Goal: Information Seeking & Learning: Find specific fact

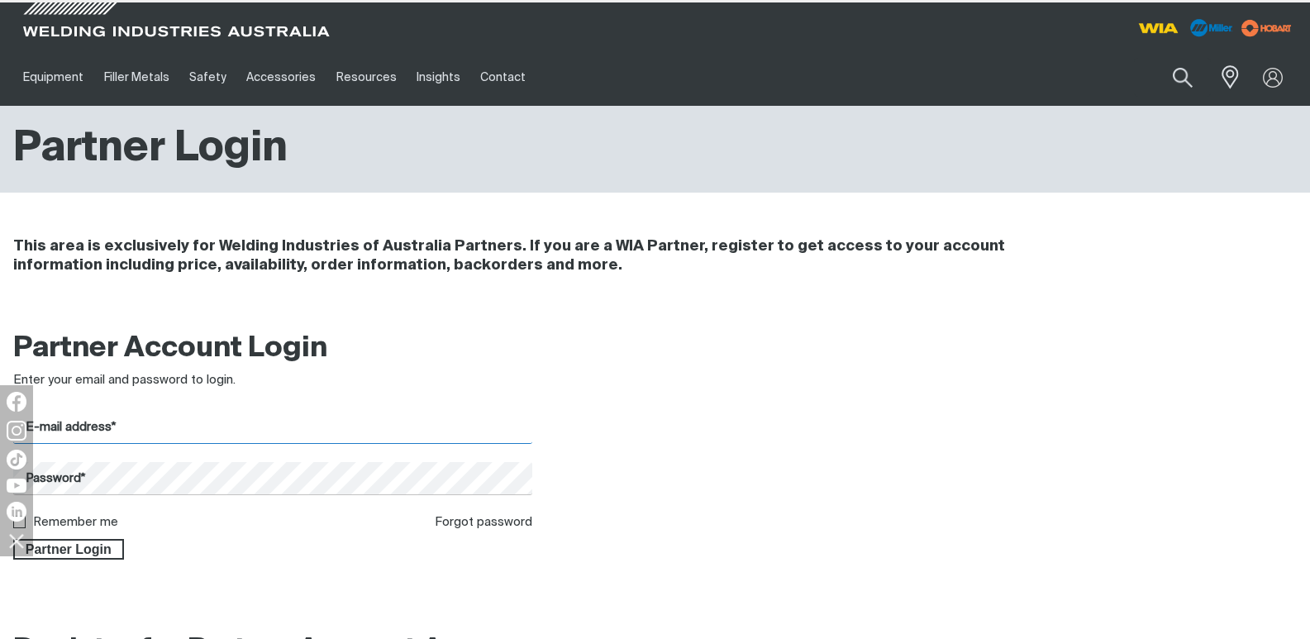
type input "[EMAIL_ADDRESS][DOMAIN_NAME]"
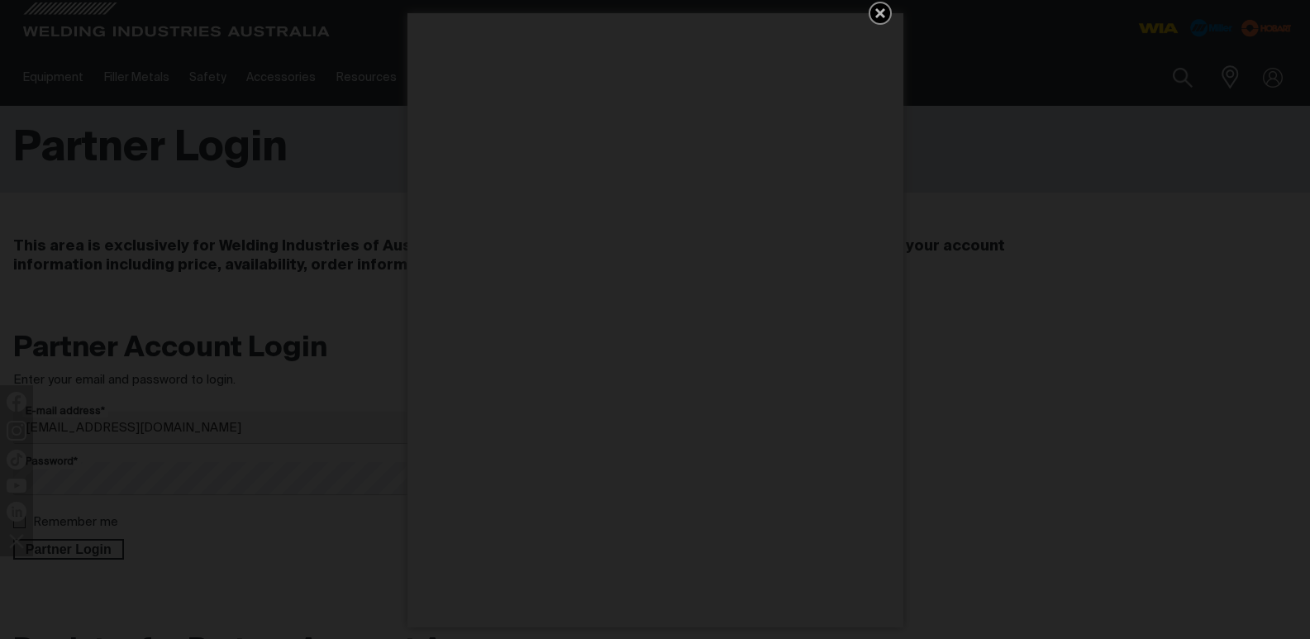
click at [881, 11] on icon "Get 5 WIA Welding Guides Free!" at bounding box center [881, 13] width 10 height 10
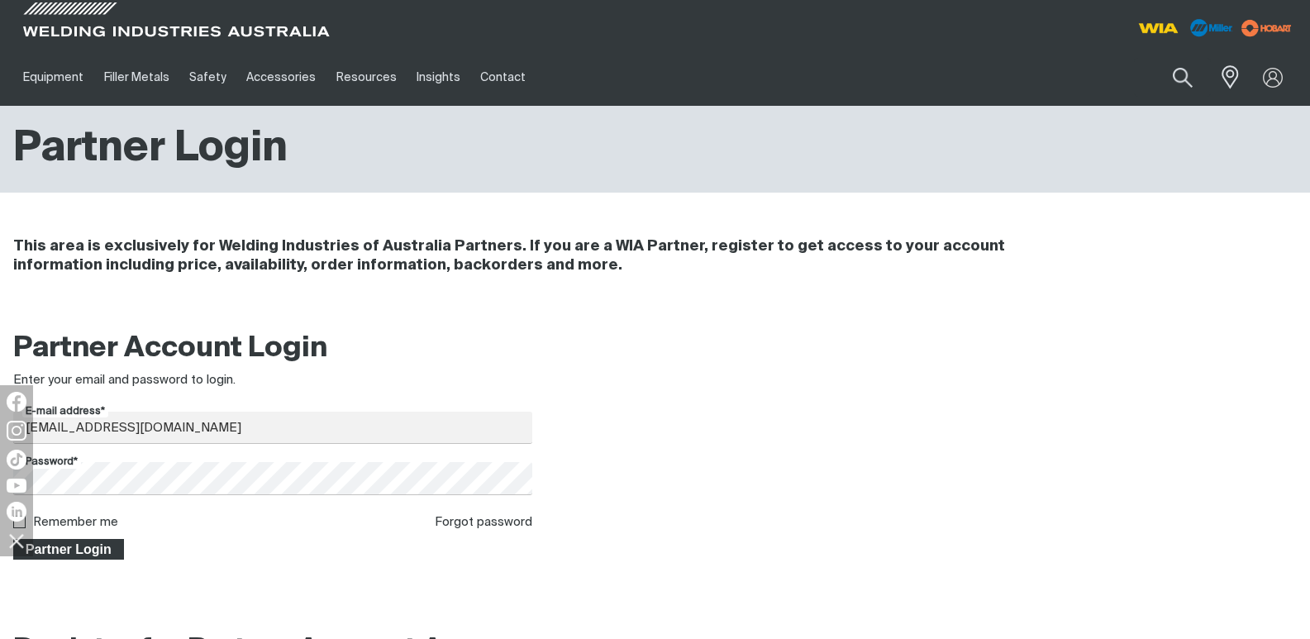
click at [74, 553] on span "Partner Login" at bounding box center [68, 549] width 107 height 21
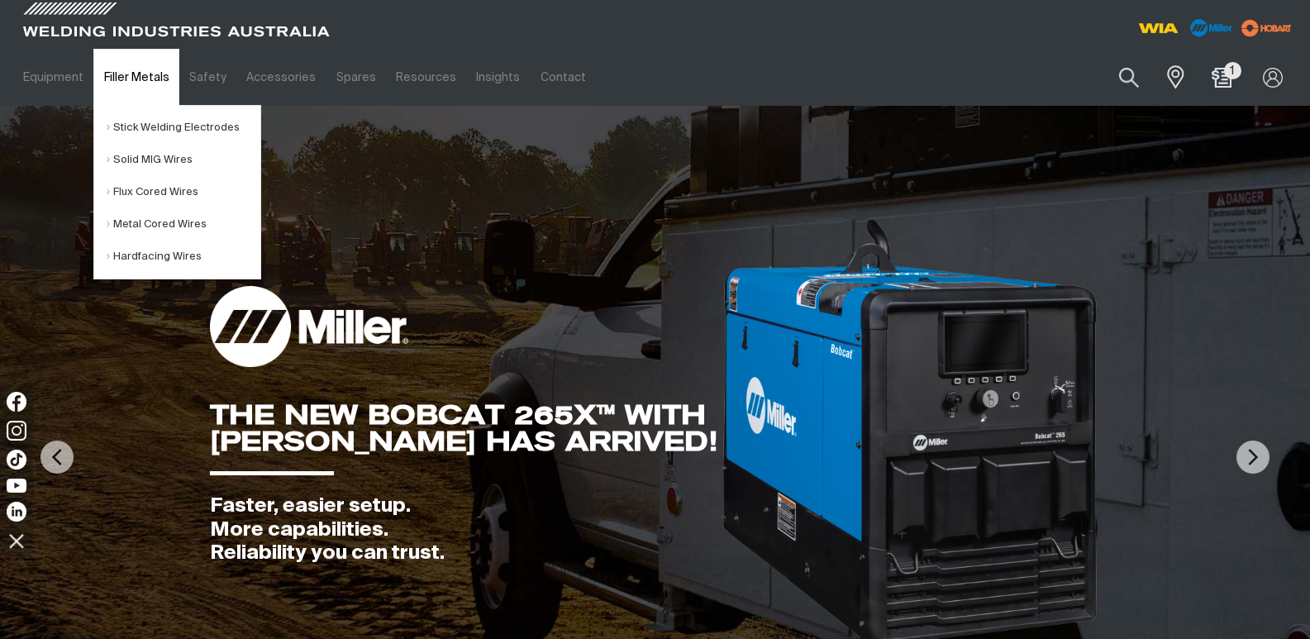
click at [134, 77] on link "Filler Metals" at bounding box center [135, 77] width 85 height 57
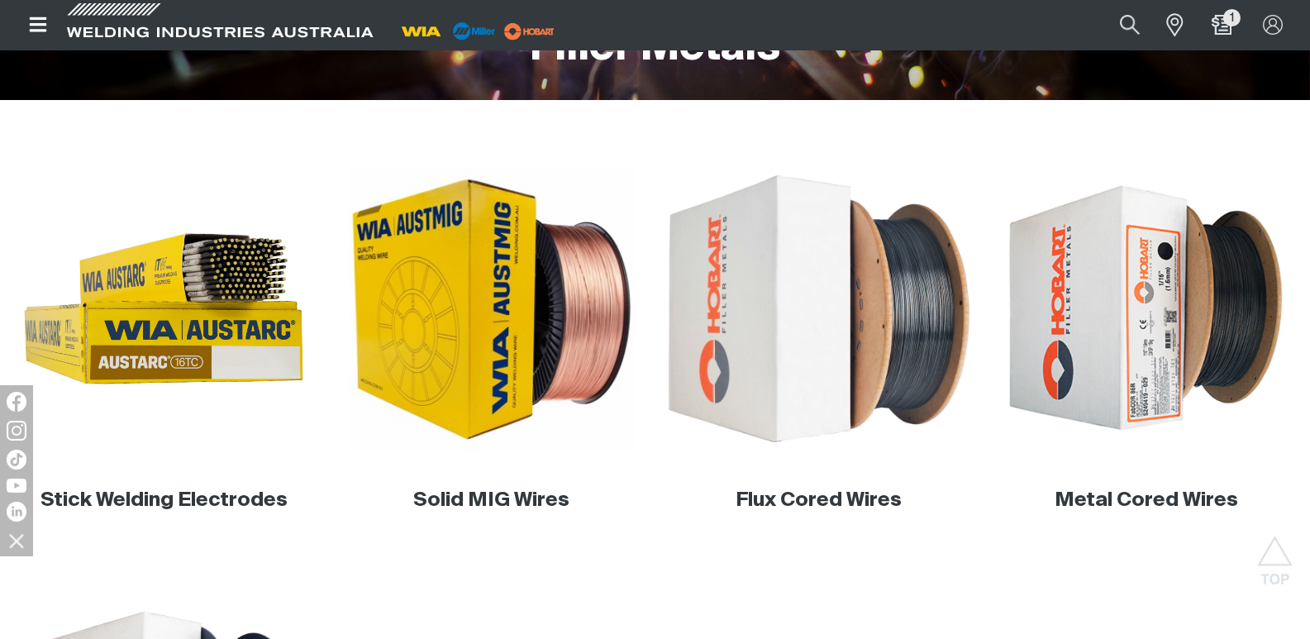
scroll to position [413, 0]
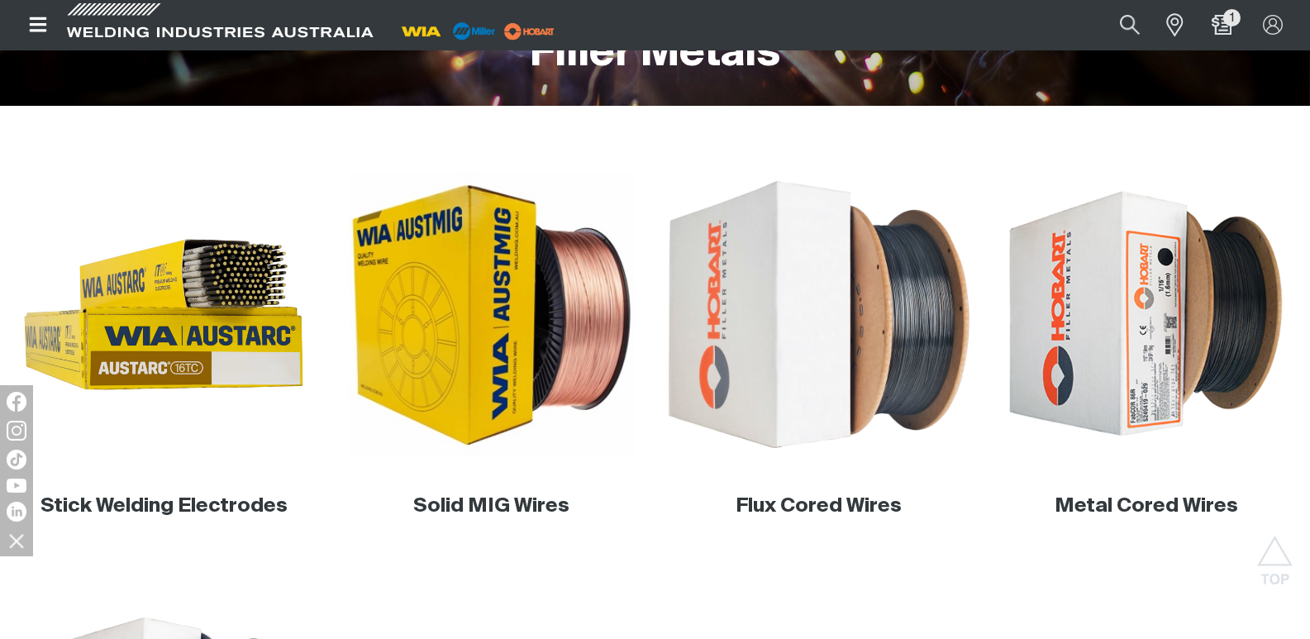
click at [787, 329] on img at bounding box center [818, 314] width 313 height 313
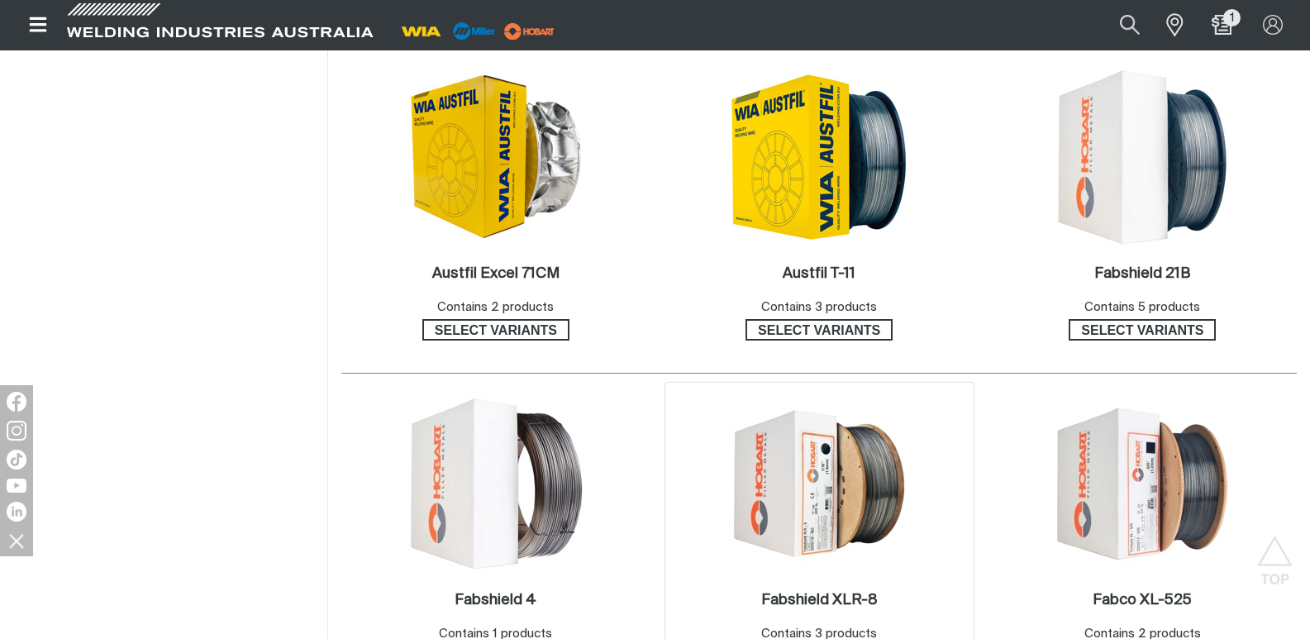
scroll to position [579, 0]
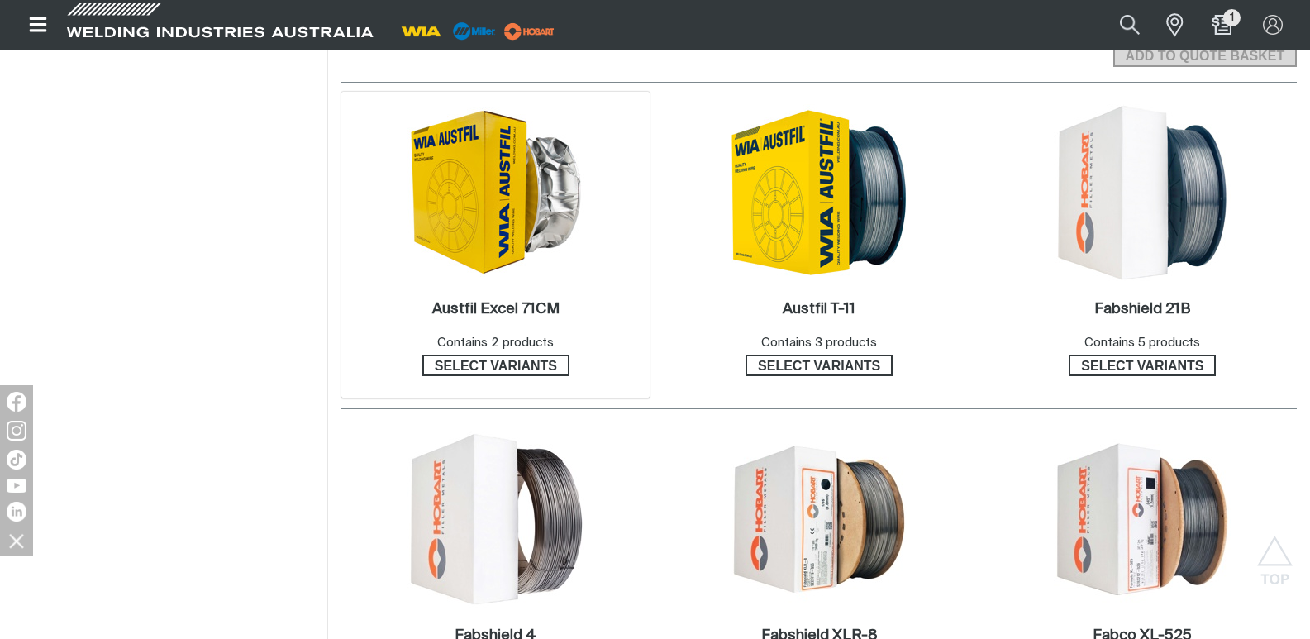
click at [475, 215] on img at bounding box center [496, 191] width 177 height 169
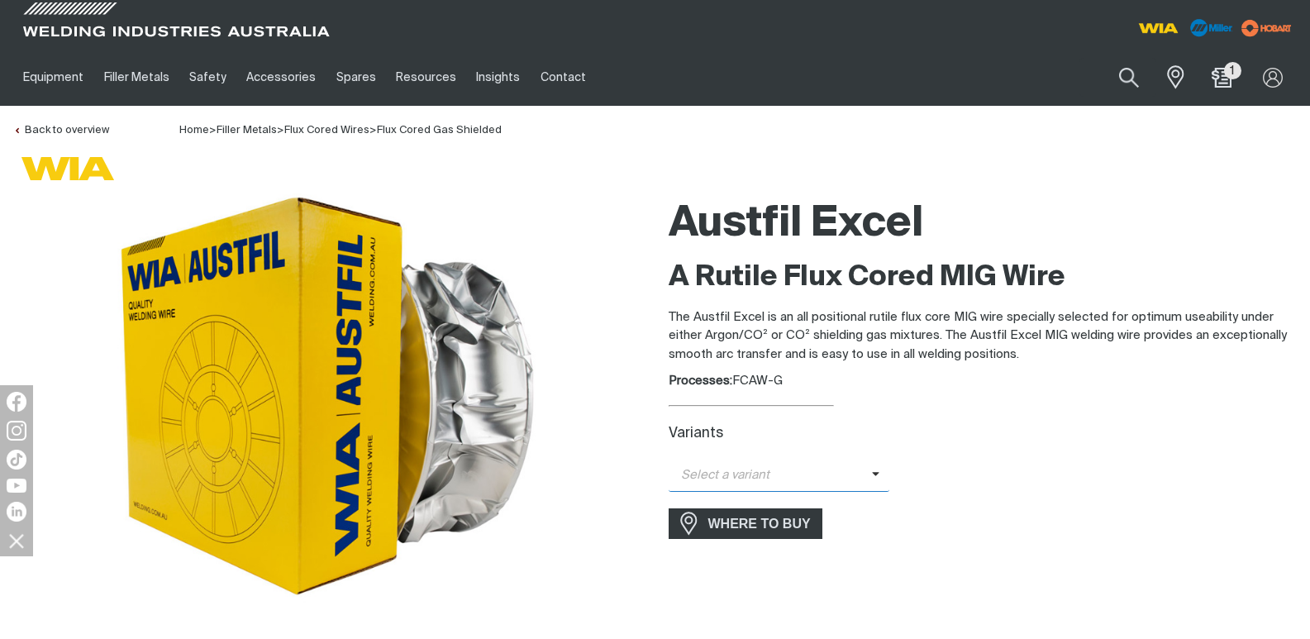
click at [873, 472] on icon at bounding box center [876, 474] width 8 height 12
click at [793, 502] on span "Austfil Excel - 1.2mm (15kg)" at bounding box center [780, 504] width 222 height 25
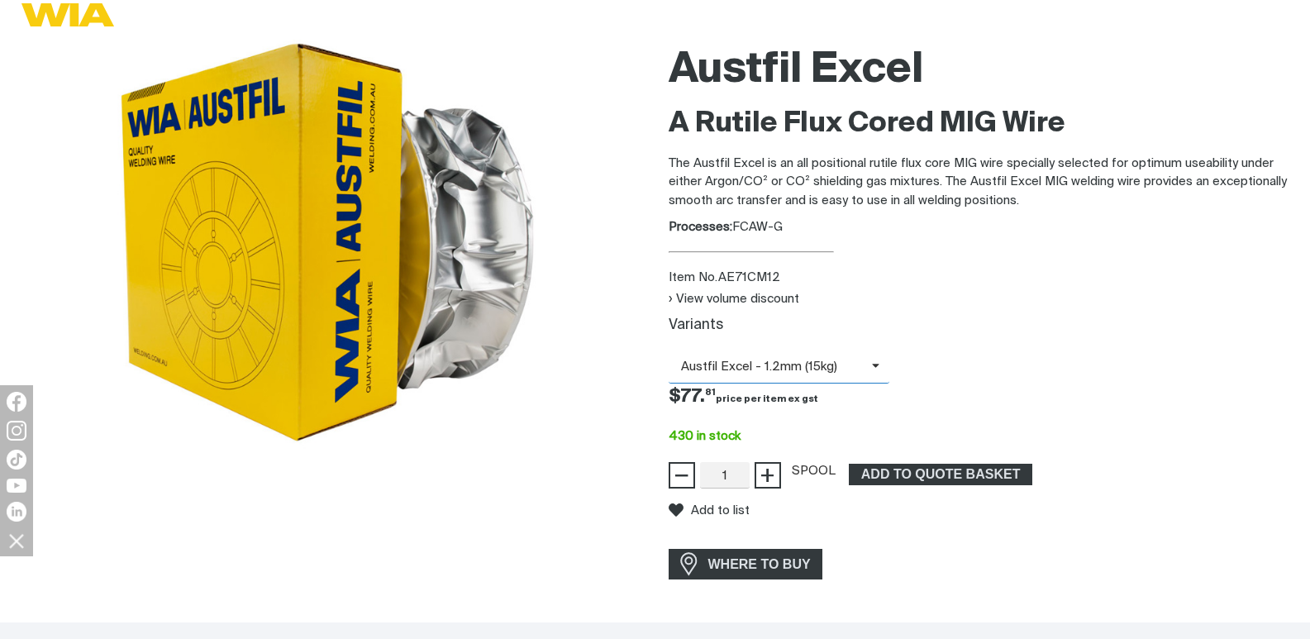
scroll to position [165, 0]
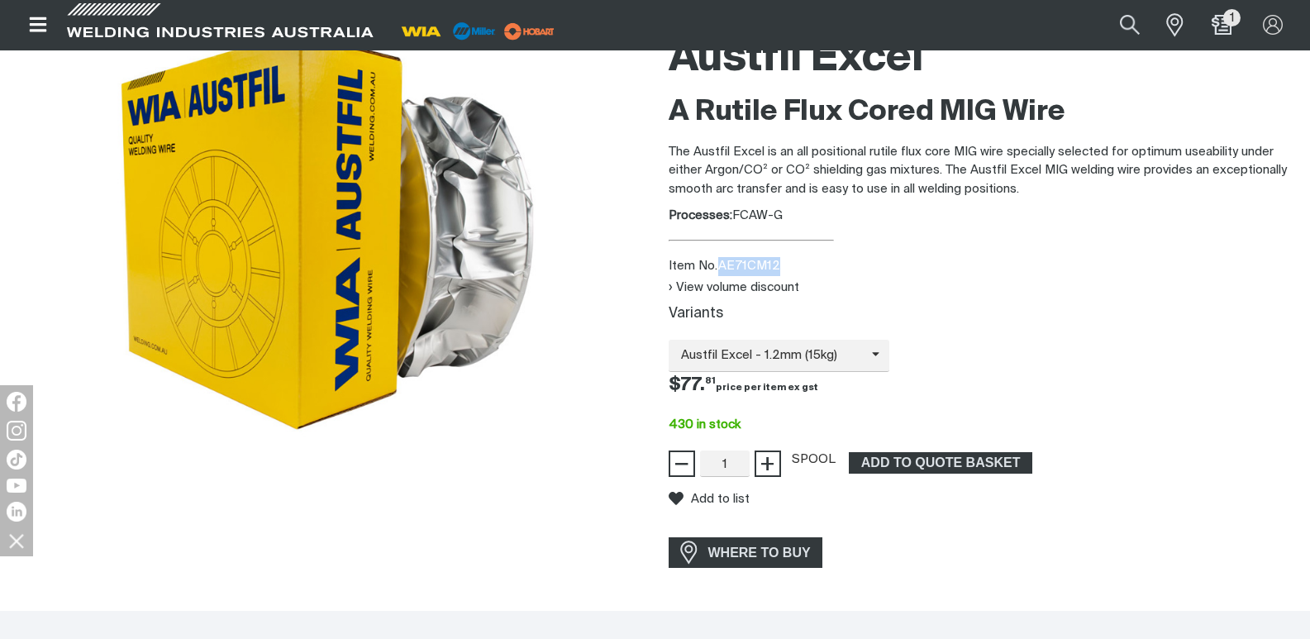
drag, startPoint x: 720, startPoint y: 264, endPoint x: 777, endPoint y: 265, distance: 57.1
click at [777, 265] on div "Item No. AE71CM12" at bounding box center [983, 266] width 629 height 19
copy div "AE71CM12"
